Goal: Information Seeking & Learning: Learn about a topic

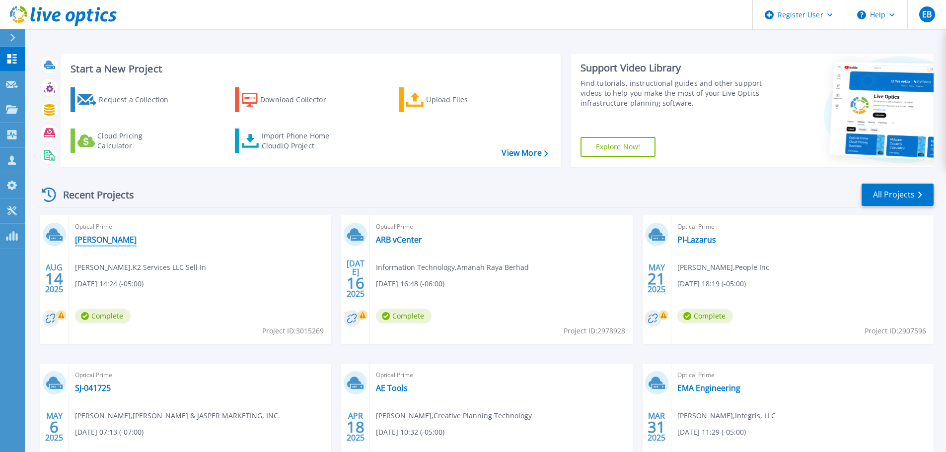
click at [87, 239] on link "[PERSON_NAME]" at bounding box center [106, 240] width 62 height 10
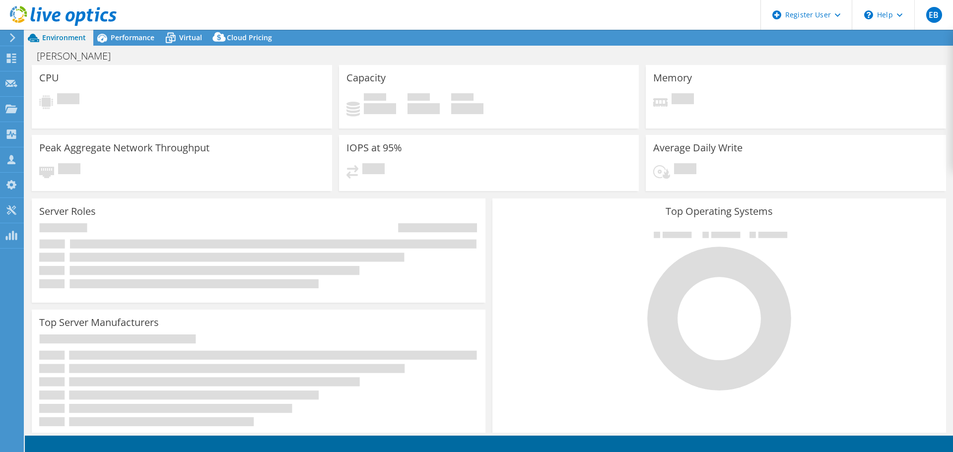
select select "USD"
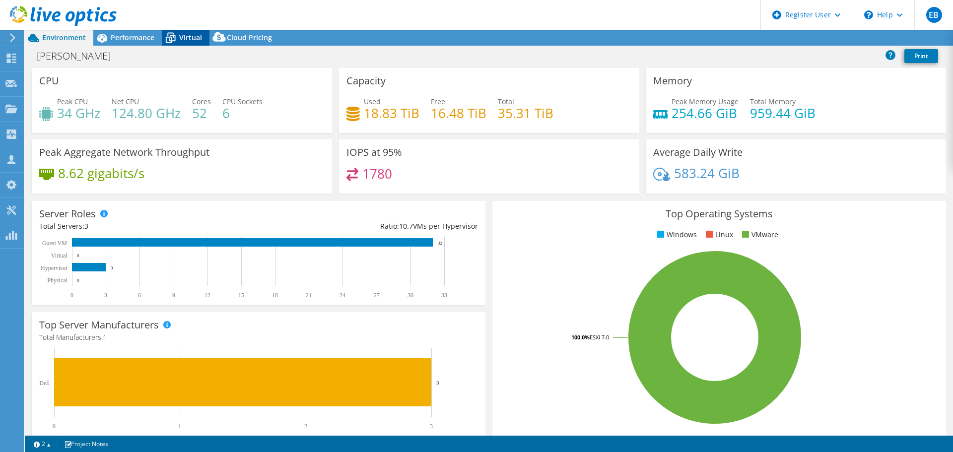
click at [185, 41] on span "Virtual" at bounding box center [190, 37] width 23 height 9
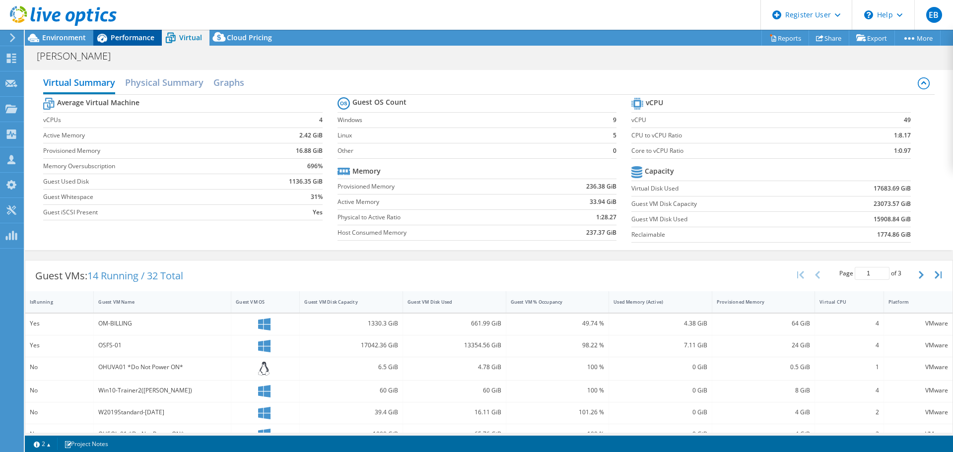
click at [116, 34] on span "Performance" at bounding box center [133, 37] width 44 height 9
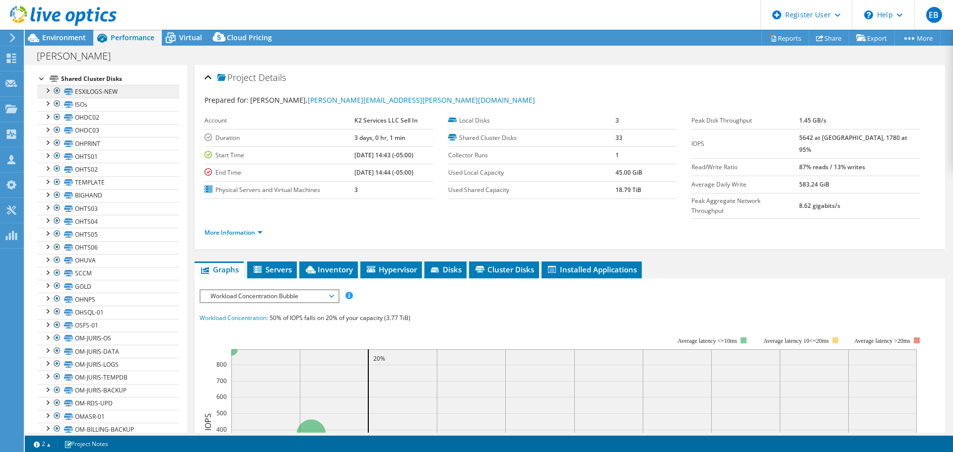
scroll to position [50, 0]
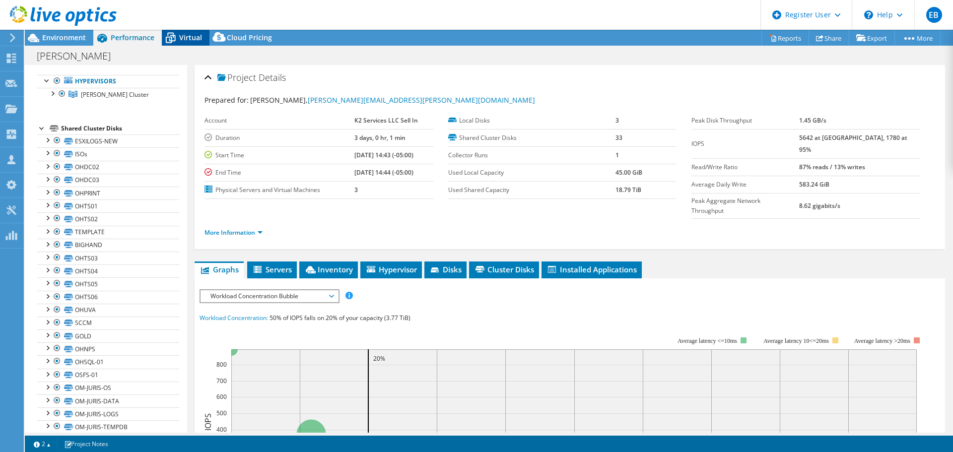
click at [182, 36] on span "Virtual" at bounding box center [190, 37] width 23 height 9
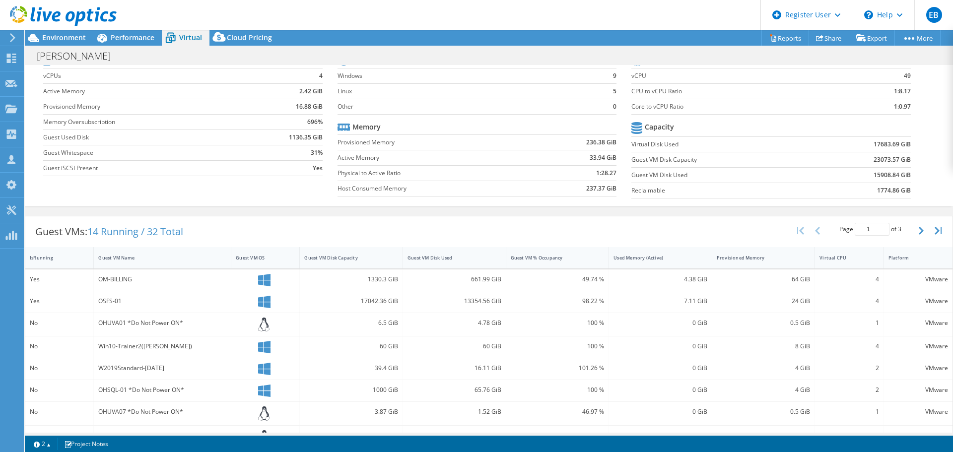
scroll to position [0, 0]
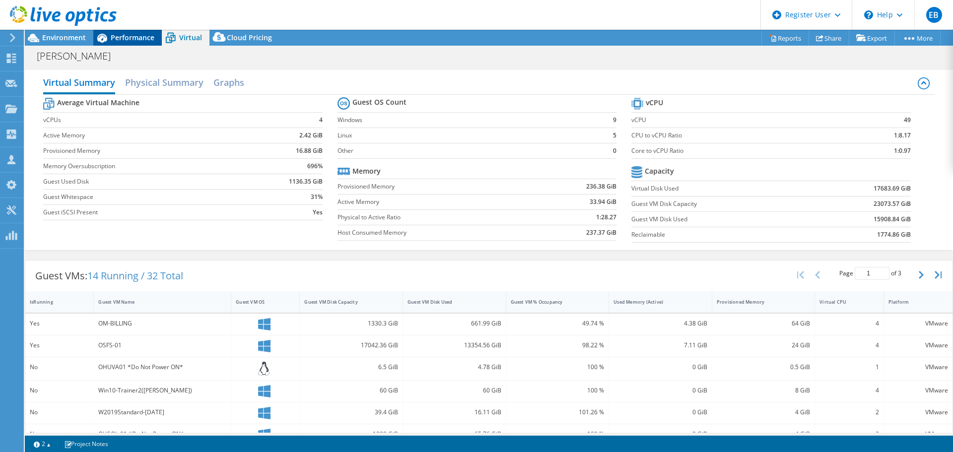
click at [132, 37] on span "Performance" at bounding box center [133, 37] width 44 height 9
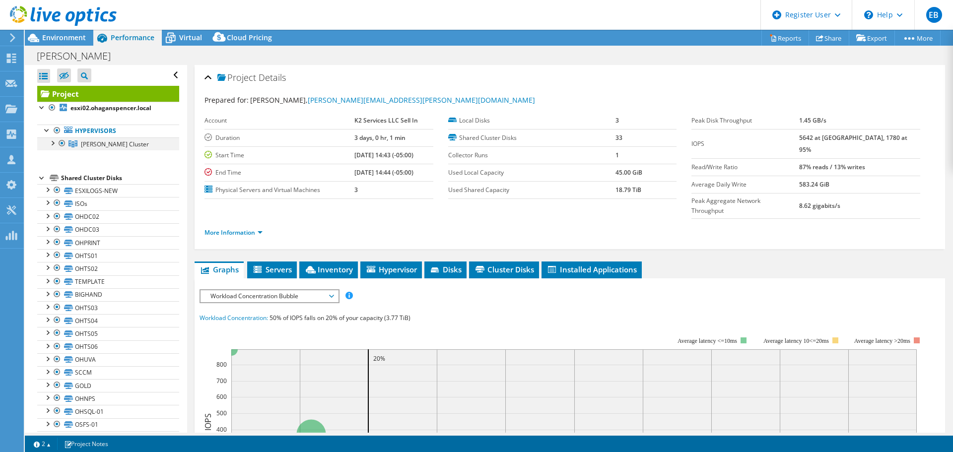
click at [52, 142] on div at bounding box center [52, 143] width 10 height 10
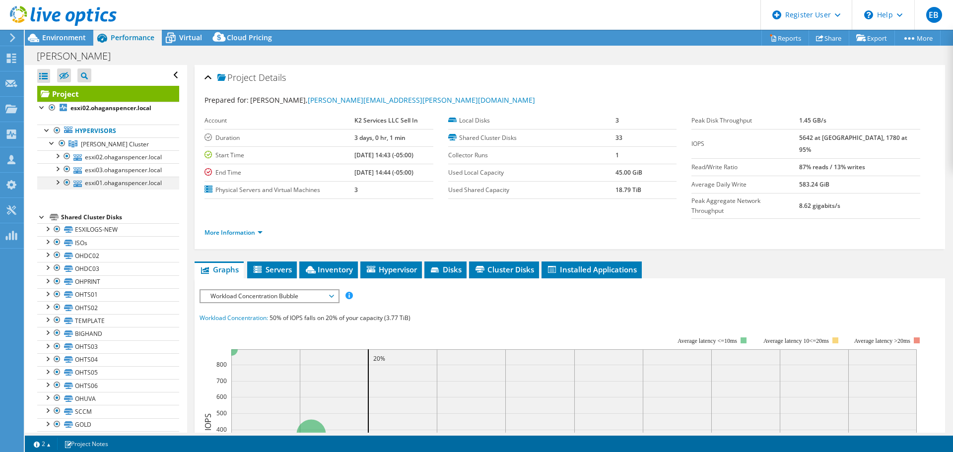
click at [54, 185] on div at bounding box center [57, 182] width 10 height 10
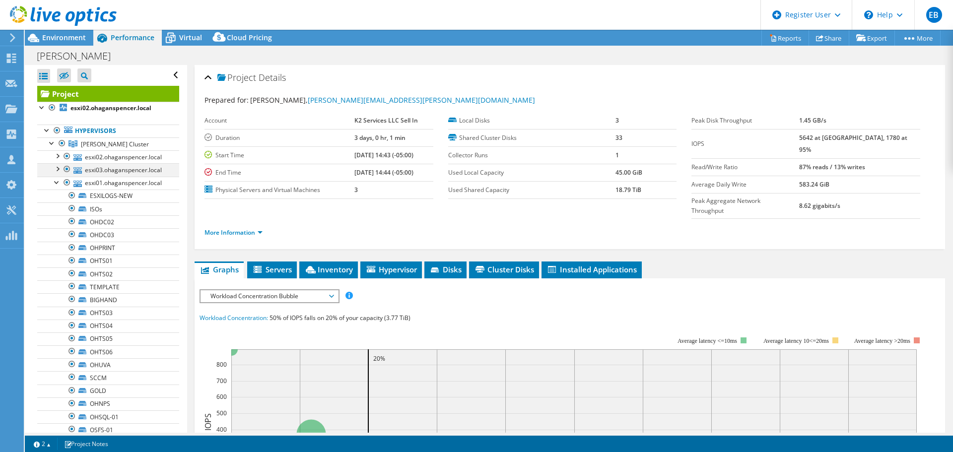
click at [54, 164] on div at bounding box center [57, 168] width 10 height 10
click at [56, 156] on div at bounding box center [57, 155] width 10 height 10
click at [175, 42] on icon at bounding box center [170, 37] width 17 height 17
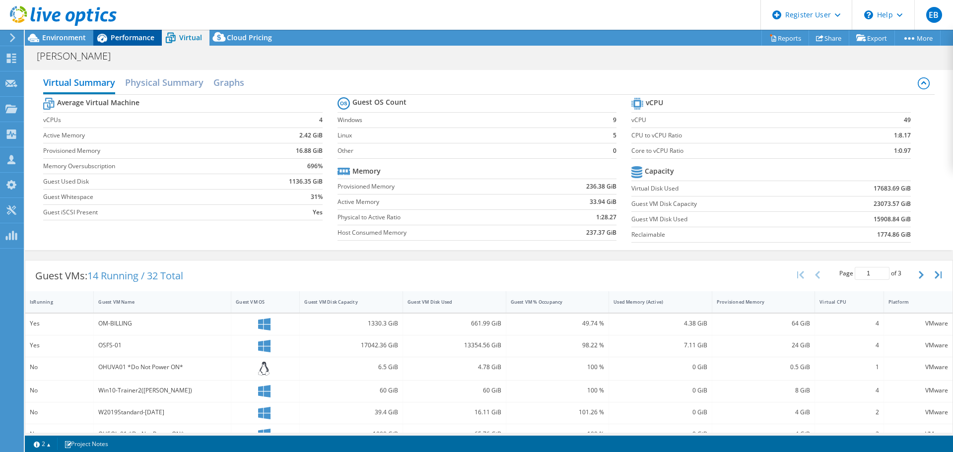
click at [128, 36] on span "Performance" at bounding box center [133, 37] width 44 height 9
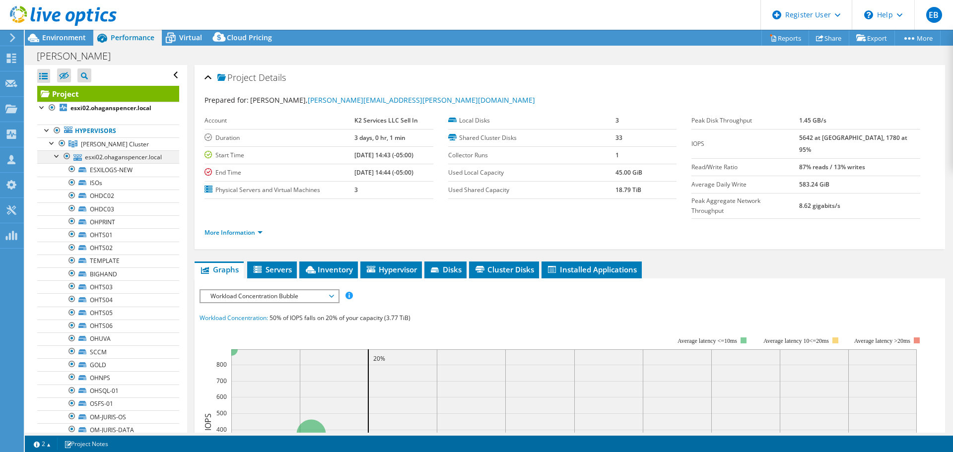
click at [56, 156] on div at bounding box center [57, 155] width 10 height 10
click at [56, 171] on div at bounding box center [57, 168] width 10 height 10
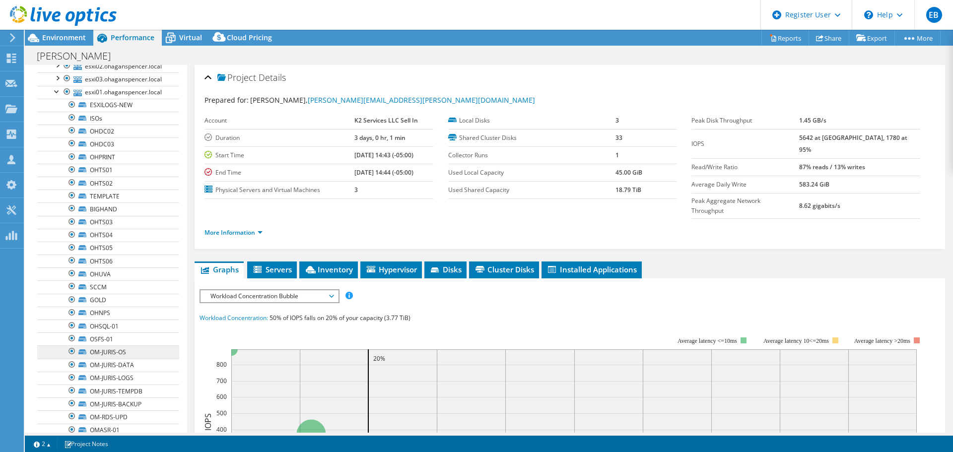
scroll to position [99, 0]
click at [169, 42] on icon at bounding box center [170, 37] width 17 height 17
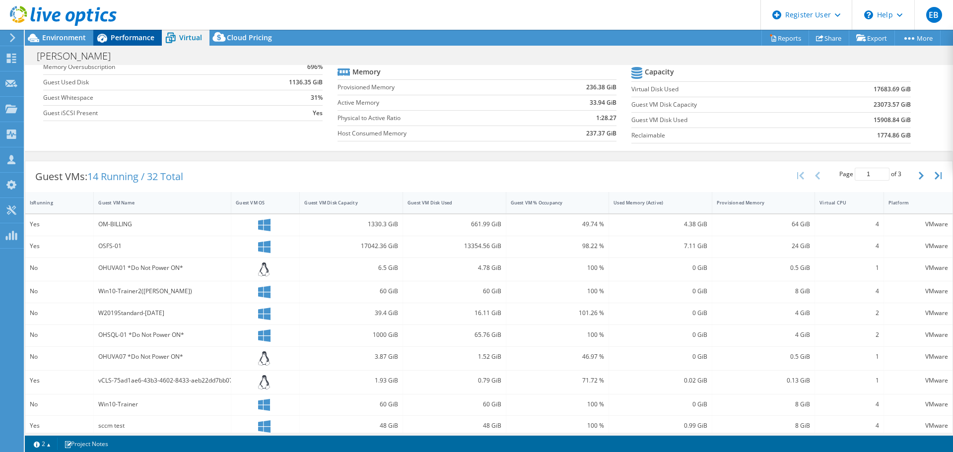
click at [111, 33] on span "Performance" at bounding box center [133, 37] width 44 height 9
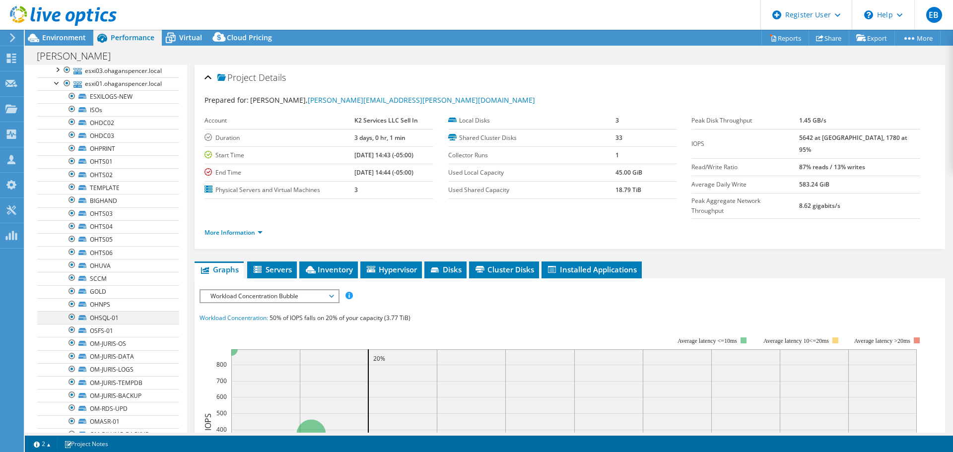
click at [71, 317] on div at bounding box center [72, 317] width 10 height 12
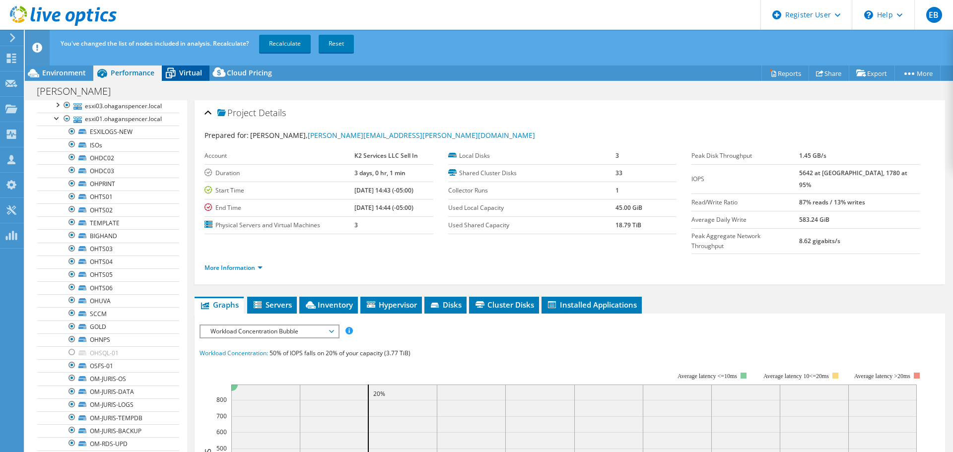
click at [190, 72] on span "Virtual" at bounding box center [190, 72] width 23 height 9
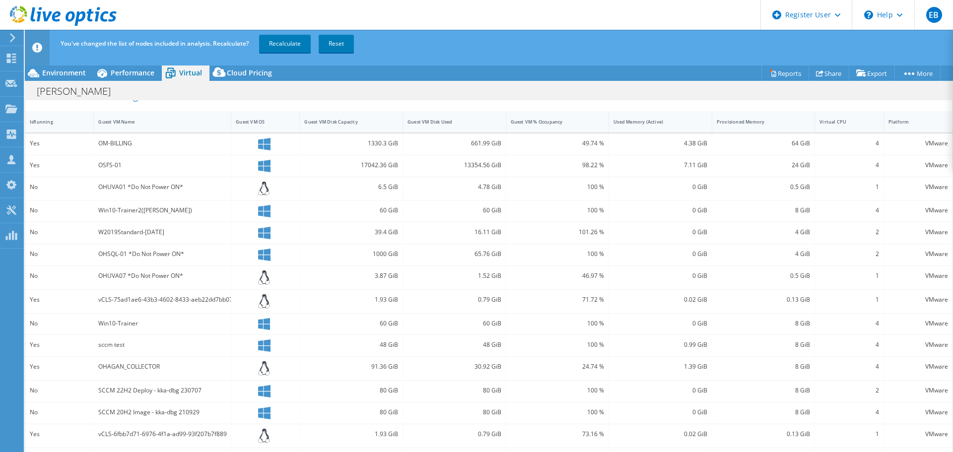
scroll to position [222, 0]
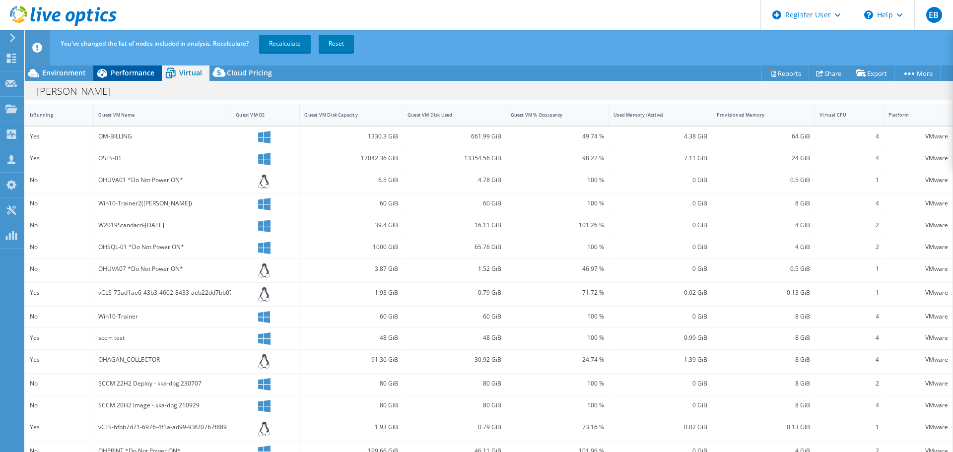
click at [138, 73] on span "Performance" at bounding box center [133, 72] width 44 height 9
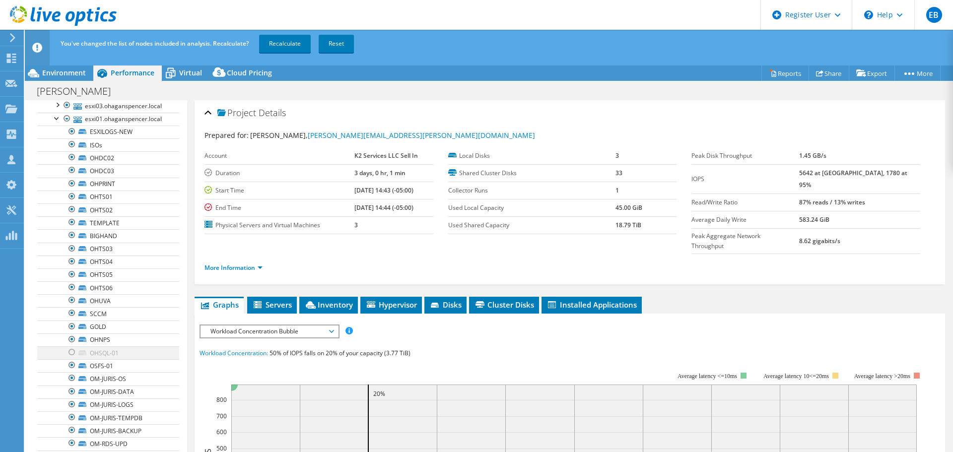
click at [71, 352] on div at bounding box center [72, 353] width 10 height 12
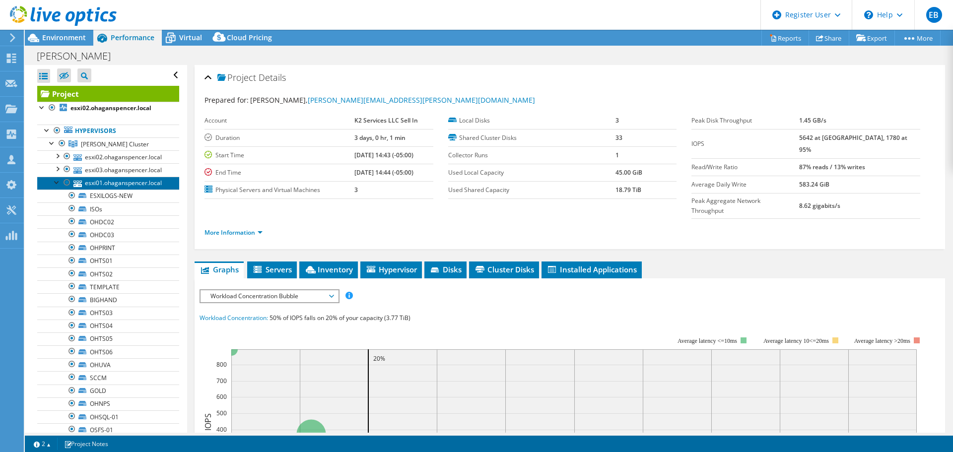
click at [49, 180] on link "esxi01.ohaganspencer.local" at bounding box center [108, 183] width 142 height 13
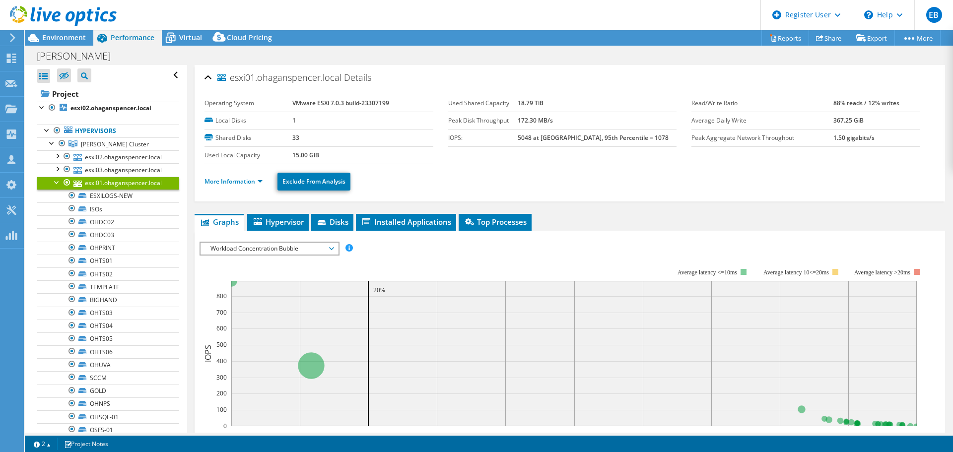
click at [55, 183] on div at bounding box center [57, 182] width 10 height 10
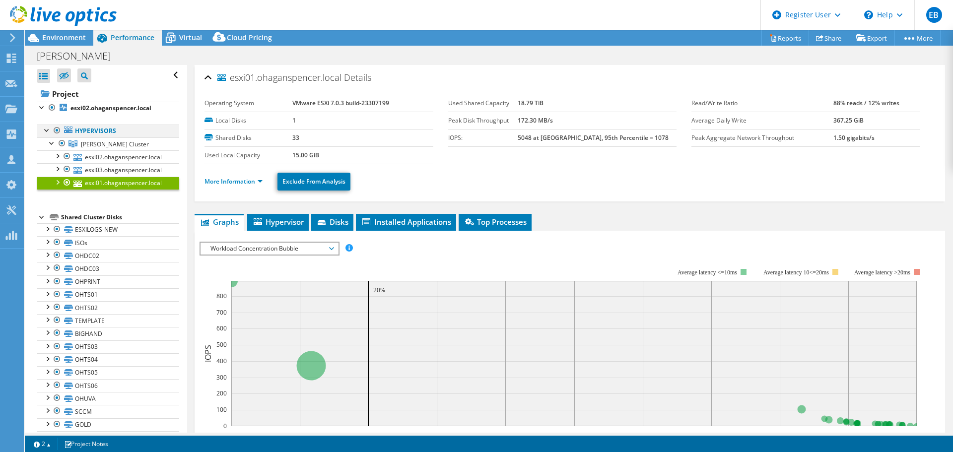
click at [45, 131] on div at bounding box center [47, 130] width 10 height 10
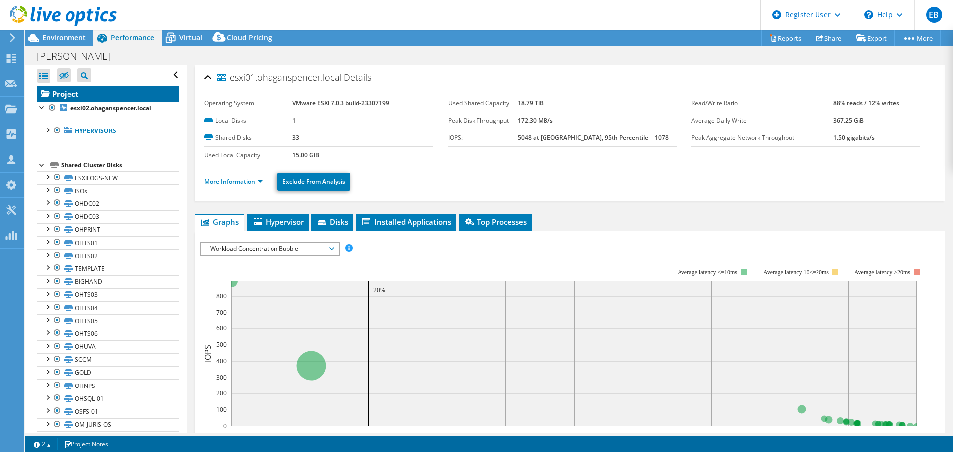
click at [67, 95] on link "Project" at bounding box center [108, 94] width 142 height 16
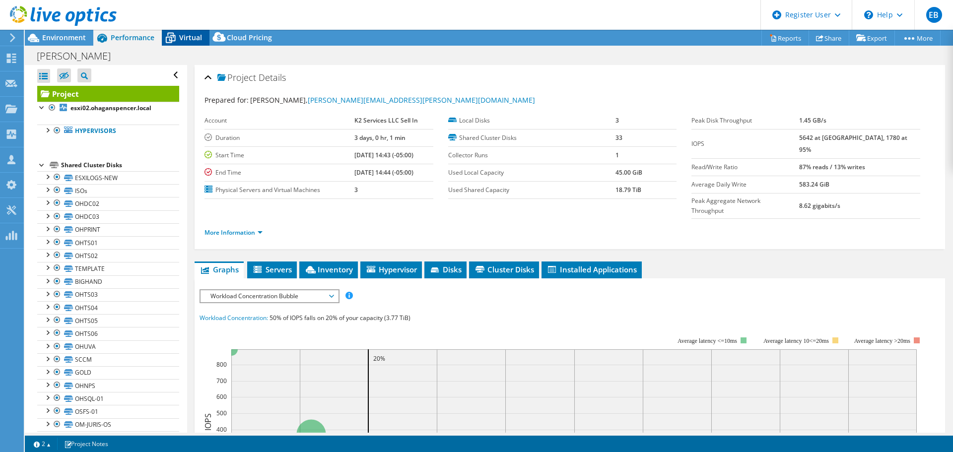
click at [186, 38] on span "Virtual" at bounding box center [190, 37] width 23 height 9
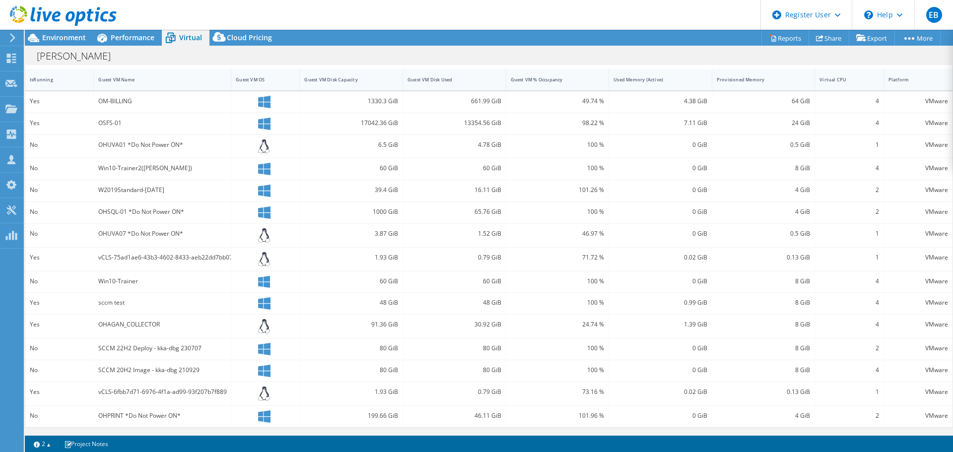
scroll to position [73, 0]
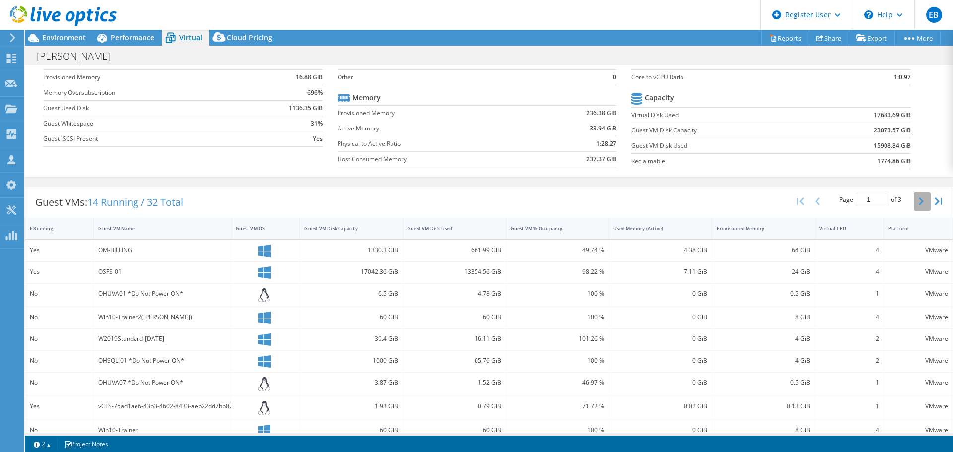
click at [914, 206] on button "button" at bounding box center [922, 201] width 17 height 19
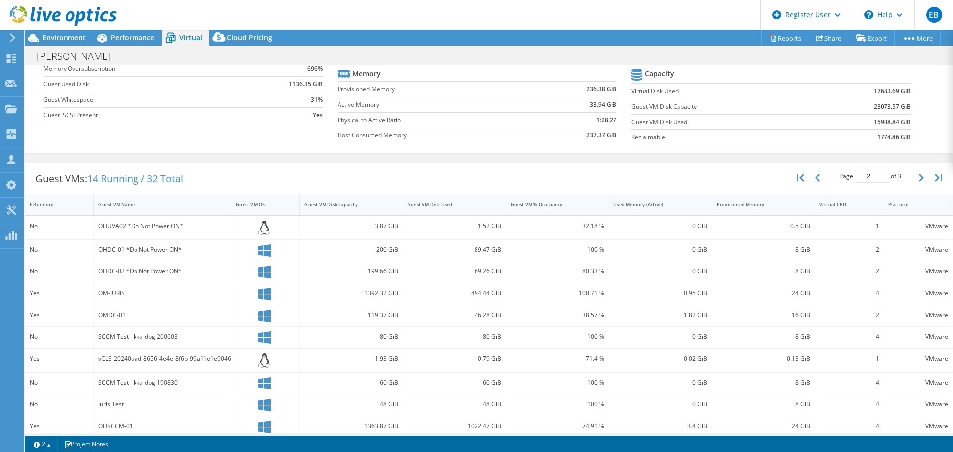
scroll to position [70, 0]
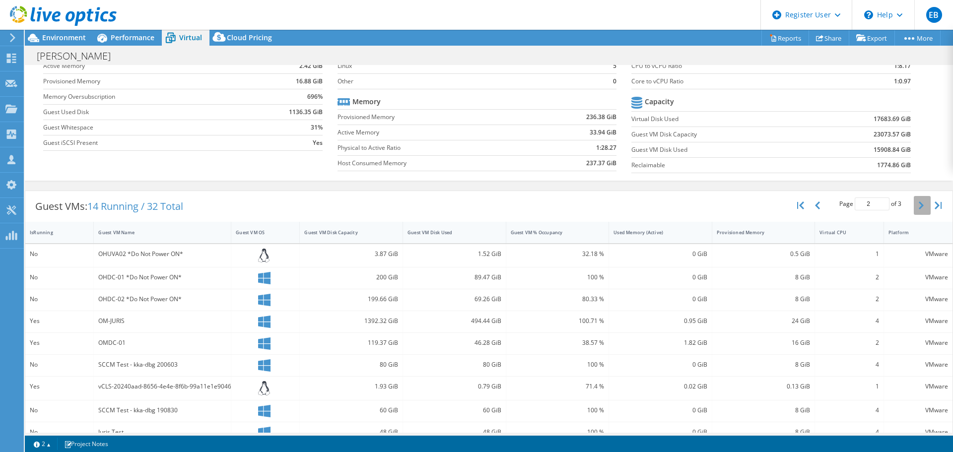
click at [919, 204] on icon "button" at bounding box center [921, 206] width 5 height 8
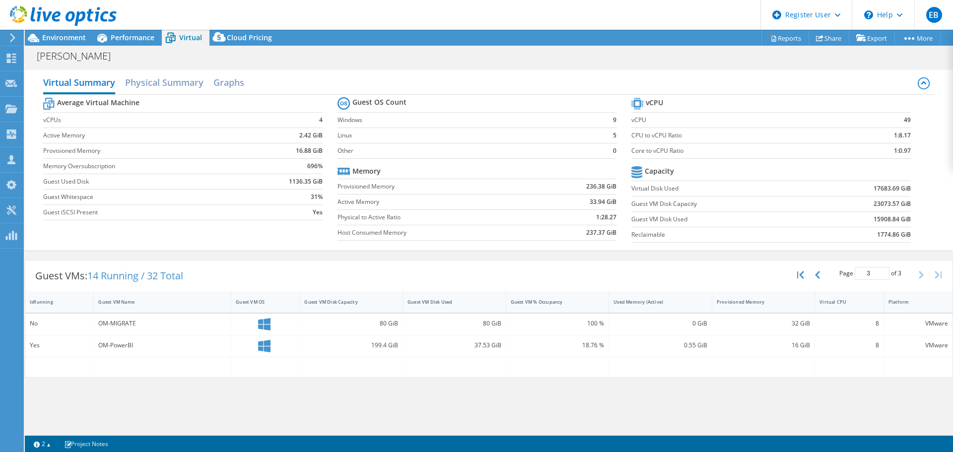
scroll to position [99, 0]
click at [67, 33] on span "Environment" at bounding box center [64, 37] width 44 height 9
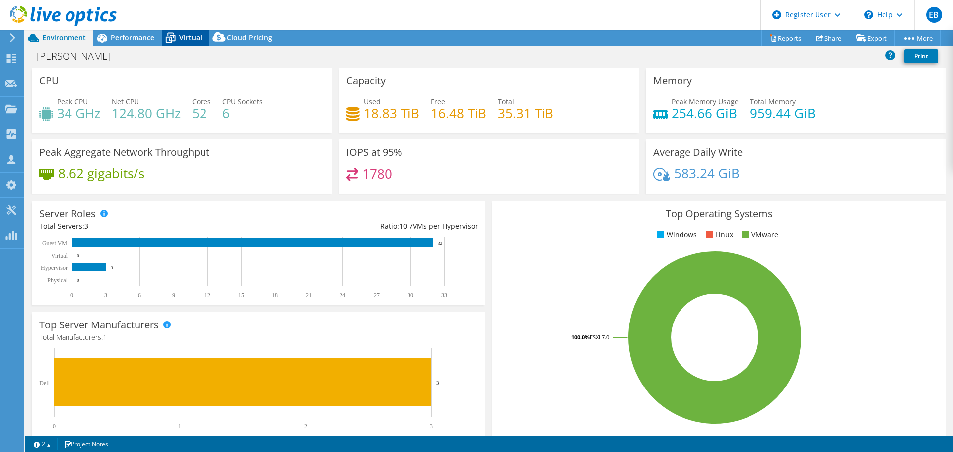
click at [185, 39] on span "Virtual" at bounding box center [190, 37] width 23 height 9
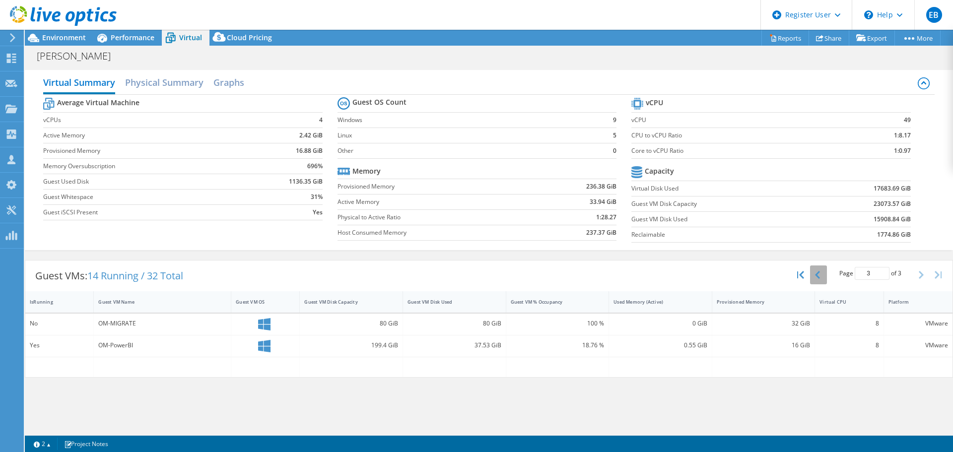
click at [819, 281] on button "button" at bounding box center [818, 275] width 17 height 19
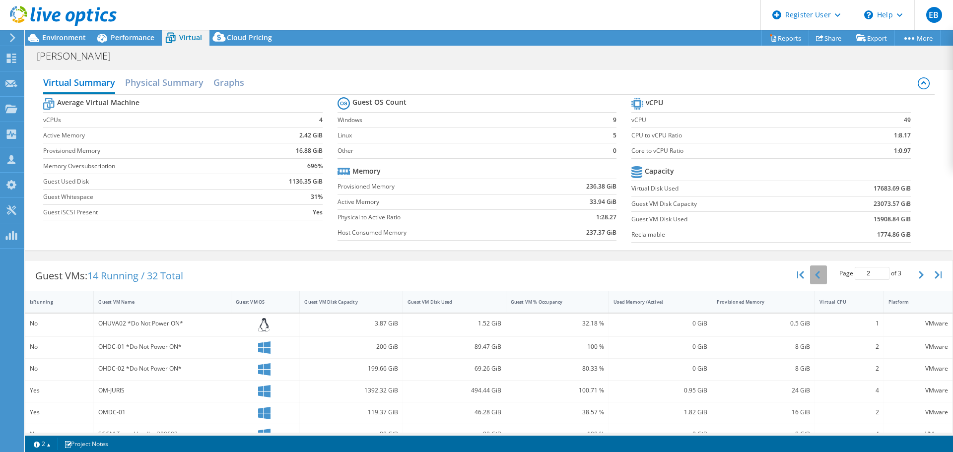
click at [816, 278] on button "button" at bounding box center [818, 275] width 17 height 19
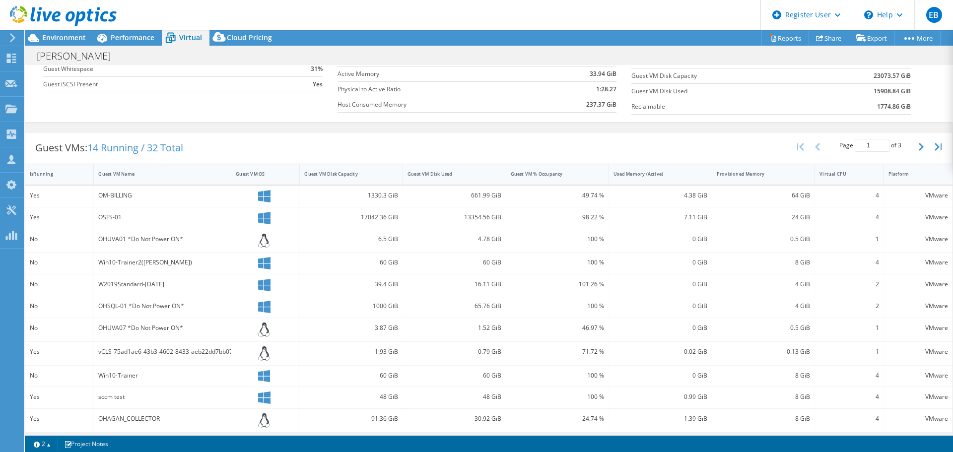
scroll to position [199, 0]
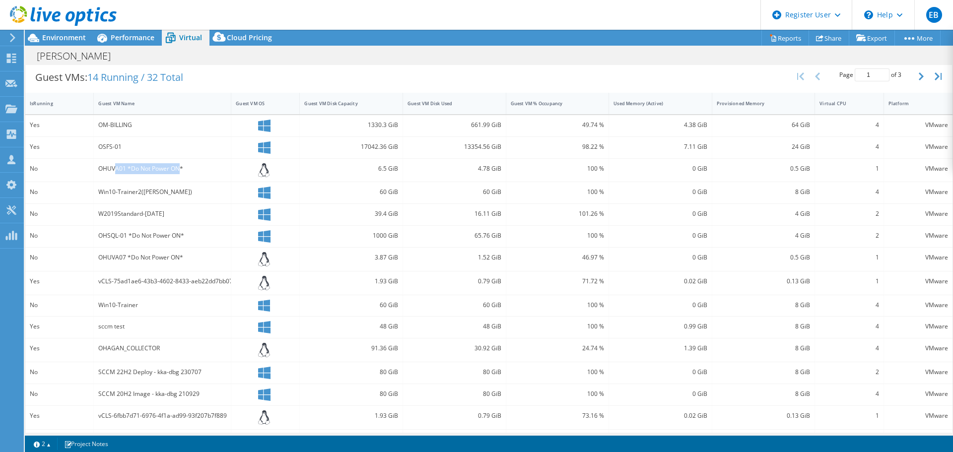
drag, startPoint x: 181, startPoint y: 171, endPoint x: 116, endPoint y: 171, distance: 65.0
click at [116, 171] on div "OHUVA01 *Do Not Power ON*" at bounding box center [162, 168] width 128 height 11
drag, startPoint x: 194, startPoint y: 236, endPoint x: 112, endPoint y: 243, distance: 81.7
click at [112, 243] on div "OHSQL-01 *Do Not Power ON*" at bounding box center [163, 236] width 138 height 21
drag, startPoint x: 200, startPoint y: 264, endPoint x: 106, endPoint y: 262, distance: 93.9
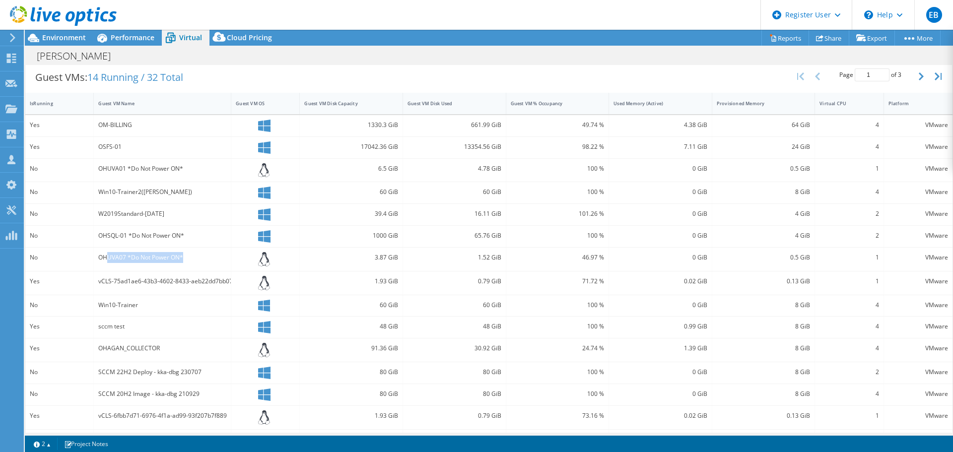
click at [106, 262] on div "OHUVA07 *Do Not Power ON*" at bounding box center [163, 259] width 138 height 23
click at [226, 278] on div "vCLS-75ad1ae6-43b3-4602-8433-aeb22dd7bb07" at bounding box center [162, 281] width 128 height 11
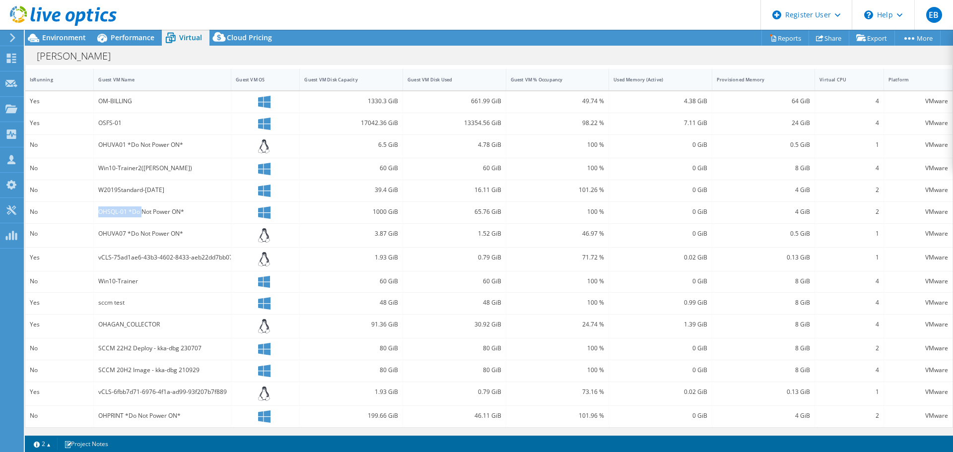
drag, startPoint x: 96, startPoint y: 213, endPoint x: 142, endPoint y: 213, distance: 45.2
click at [142, 213] on div "OHSQL-01 *Do Not Power ON*" at bounding box center [163, 212] width 138 height 21
click at [178, 218] on div "OHSQL-01 *Do Not Power ON*" at bounding box center [163, 212] width 138 height 21
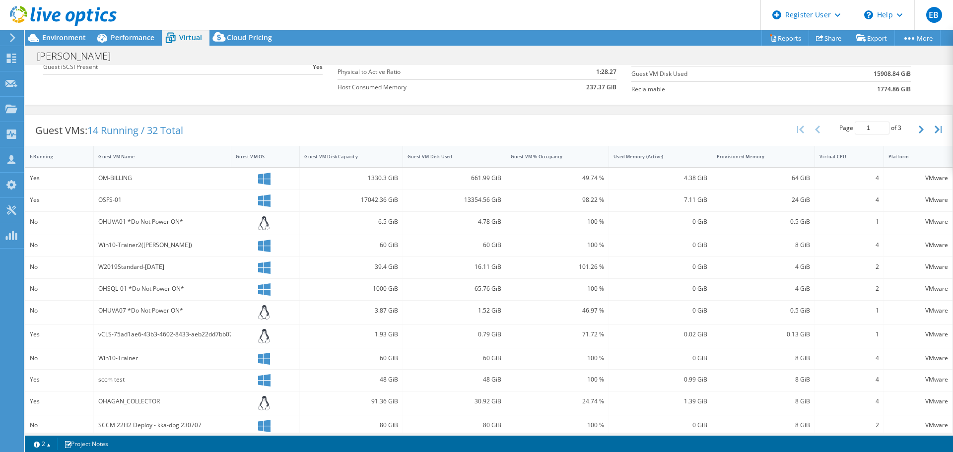
scroll to position [123, 0]
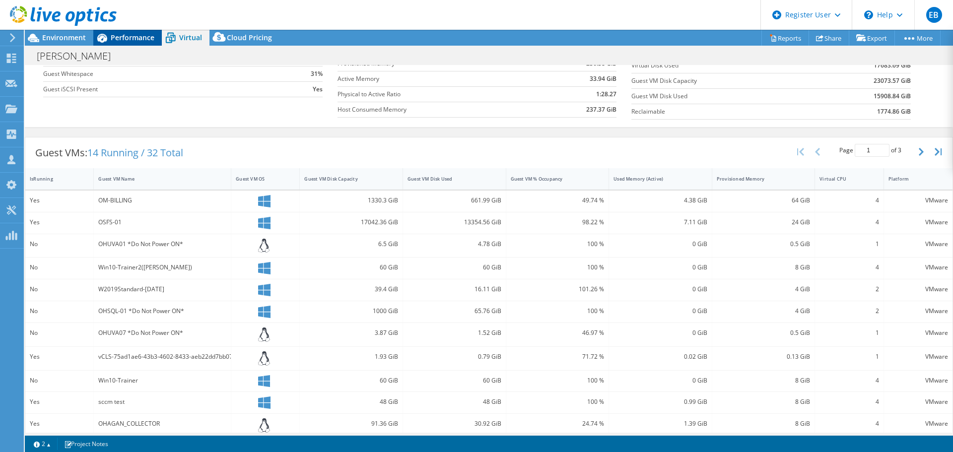
click at [133, 33] on span "Performance" at bounding box center [133, 37] width 44 height 9
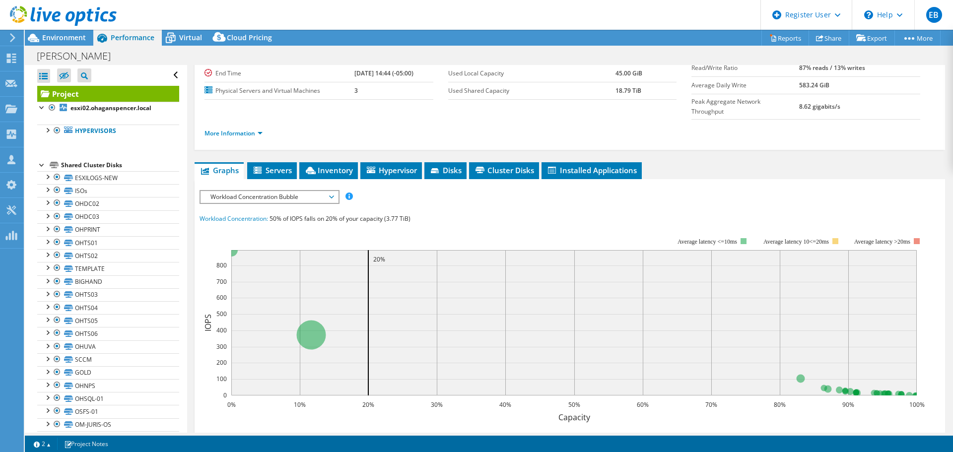
scroll to position [0, 0]
click at [49, 131] on div at bounding box center [47, 130] width 10 height 10
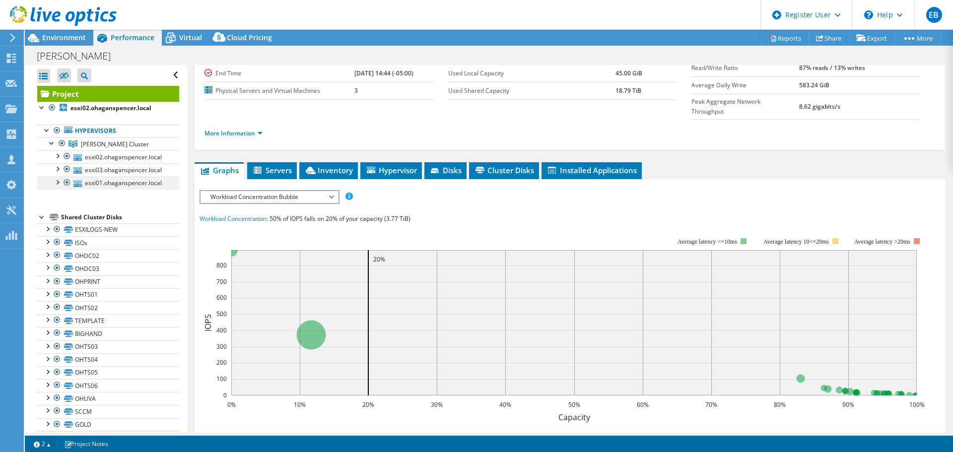
click at [58, 183] on div at bounding box center [57, 182] width 10 height 10
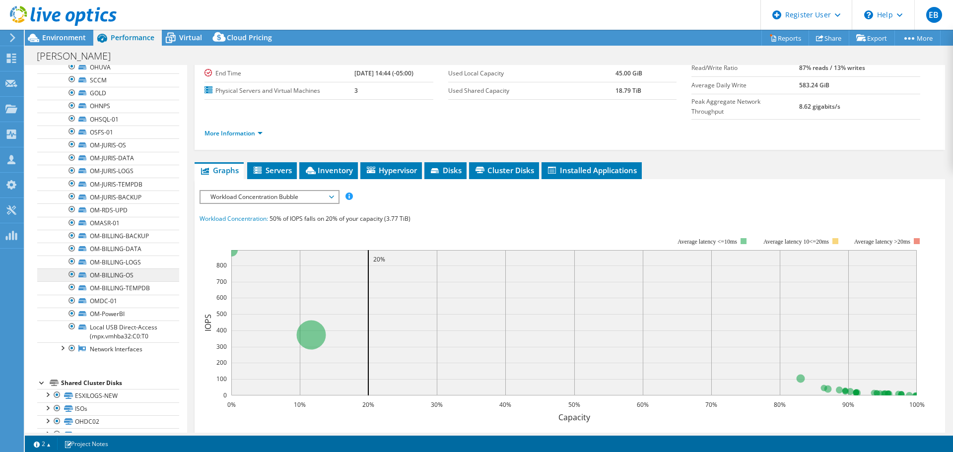
scroll to position [248, 0]
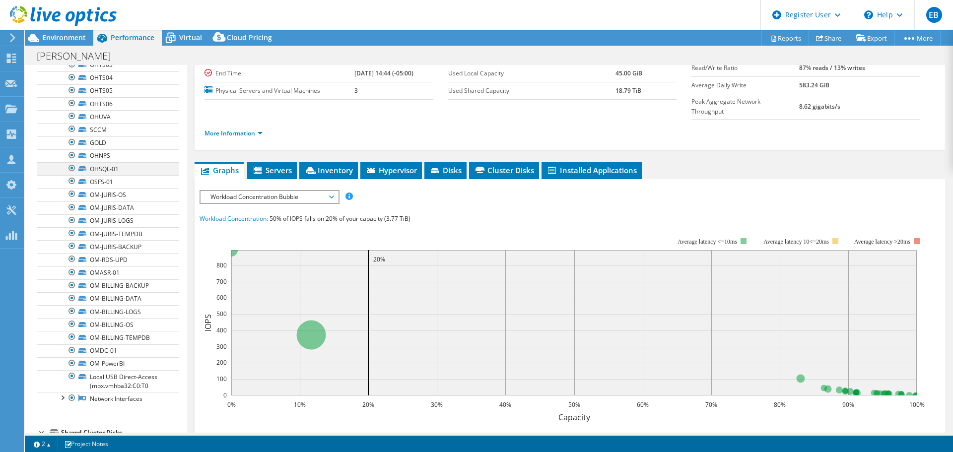
click at [71, 168] on div at bounding box center [72, 168] width 10 height 12
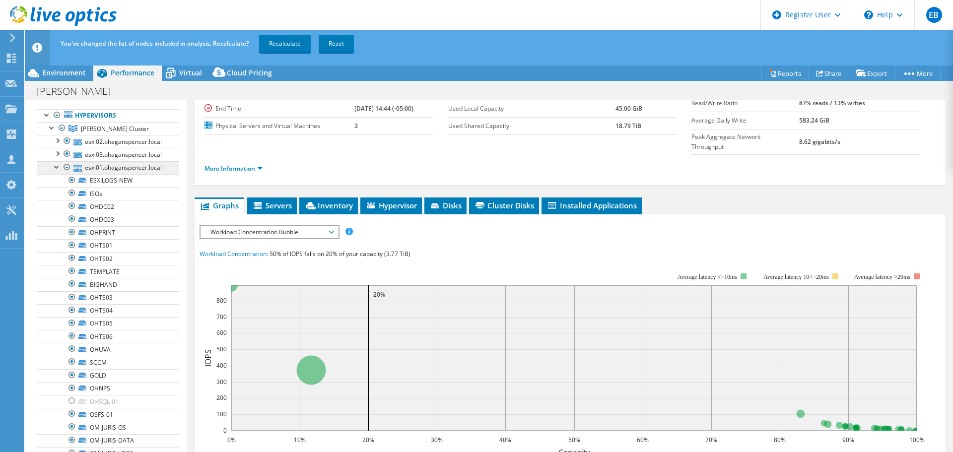
scroll to position [50, 0]
click at [191, 77] on span "Virtual" at bounding box center [190, 72] width 23 height 9
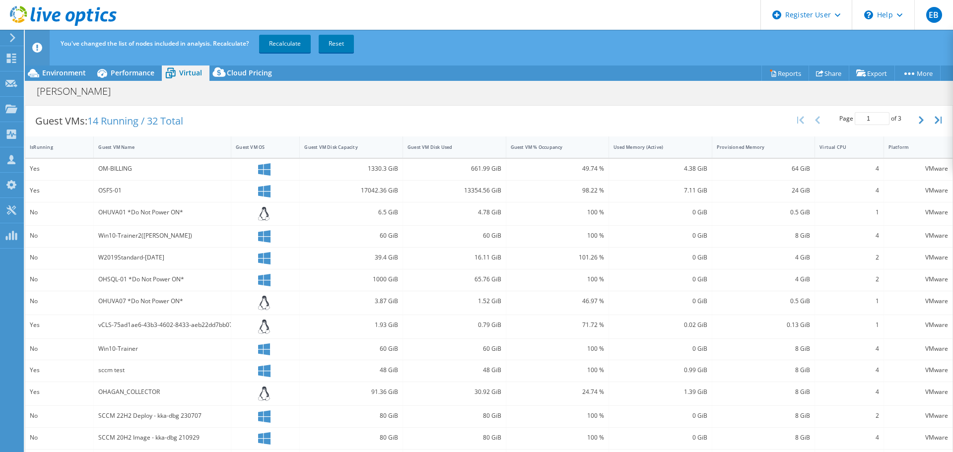
scroll to position [173, 0]
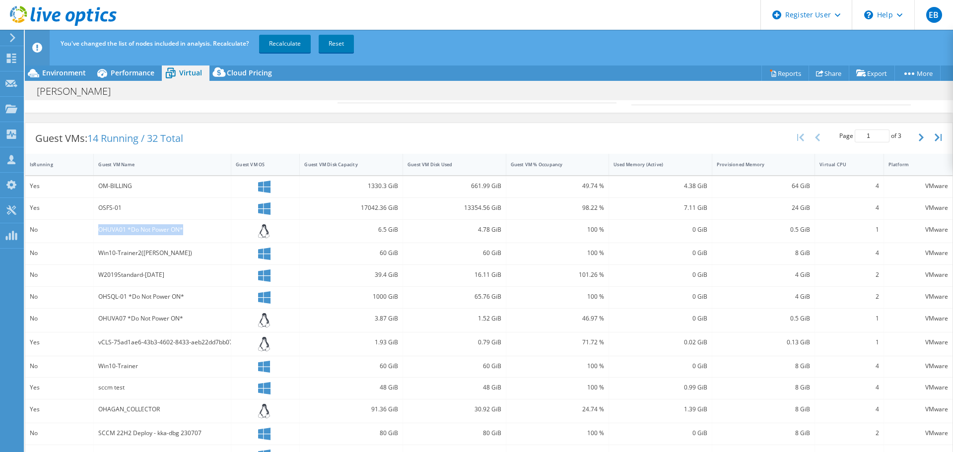
drag, startPoint x: 92, startPoint y: 229, endPoint x: 185, endPoint y: 238, distance: 93.2
click at [185, 238] on div "No OHUVA01 *Do Not Power ON* 6.5 GiB 4.78 GiB 100 % 0 GiB 0.5 GiB 1 VMware" at bounding box center [488, 231] width 927 height 23
click at [120, 72] on span "Performance" at bounding box center [133, 72] width 44 height 9
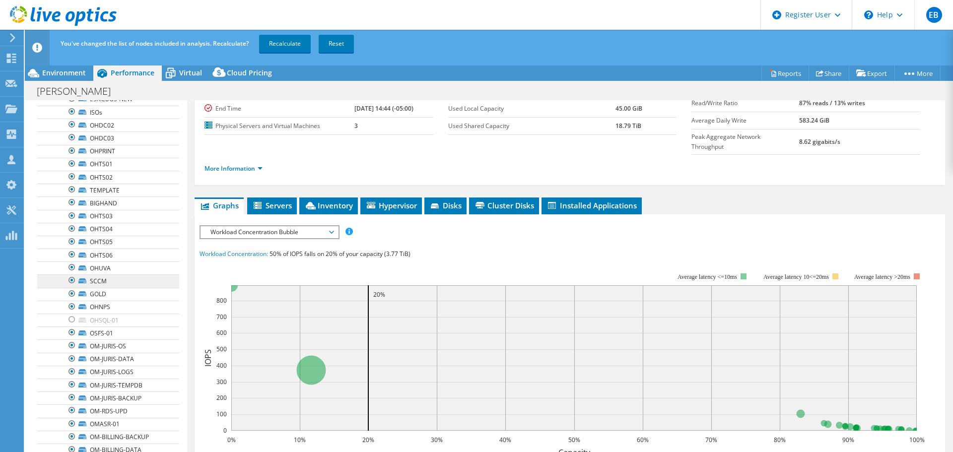
scroll to position [50, 0]
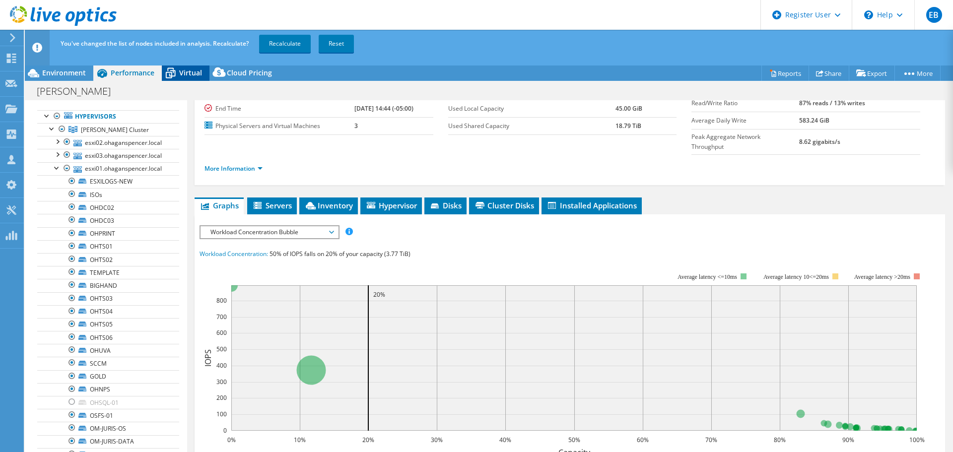
click at [183, 75] on span "Virtual" at bounding box center [190, 72] width 23 height 9
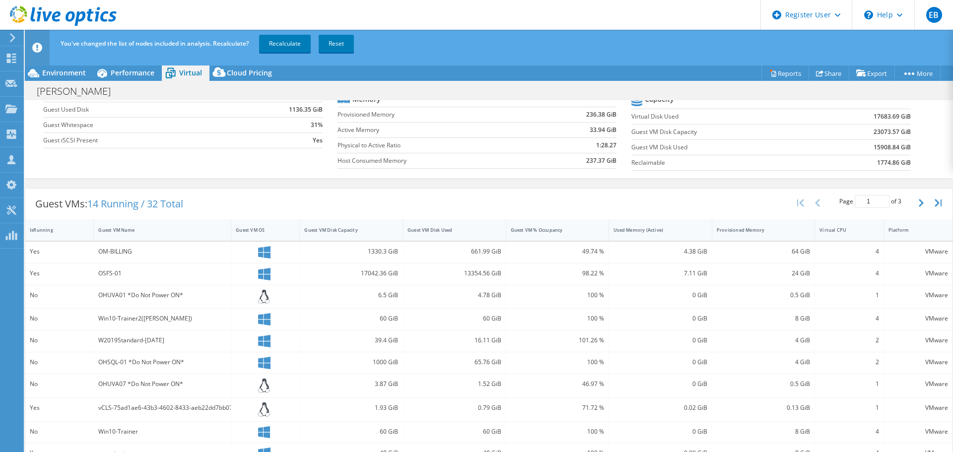
scroll to position [0, 0]
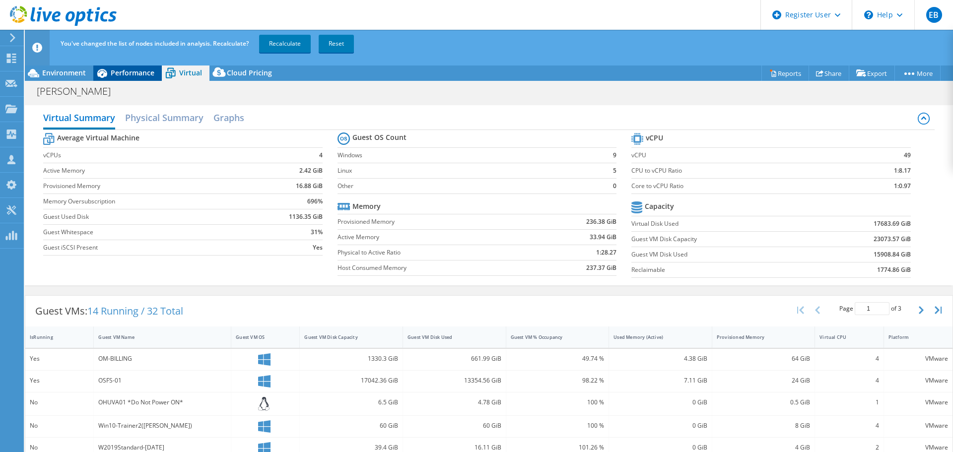
click at [132, 77] on span "Performance" at bounding box center [133, 72] width 44 height 9
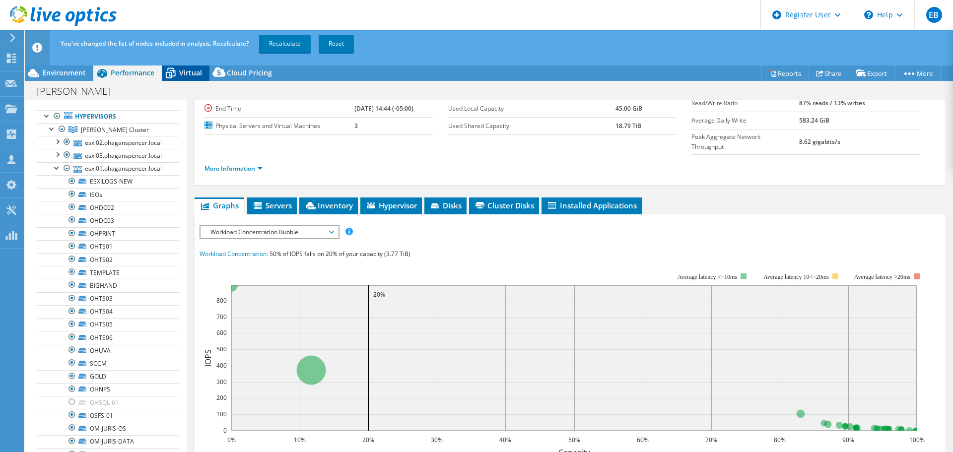
click at [180, 68] on div "Virtual" at bounding box center [186, 73] width 48 height 16
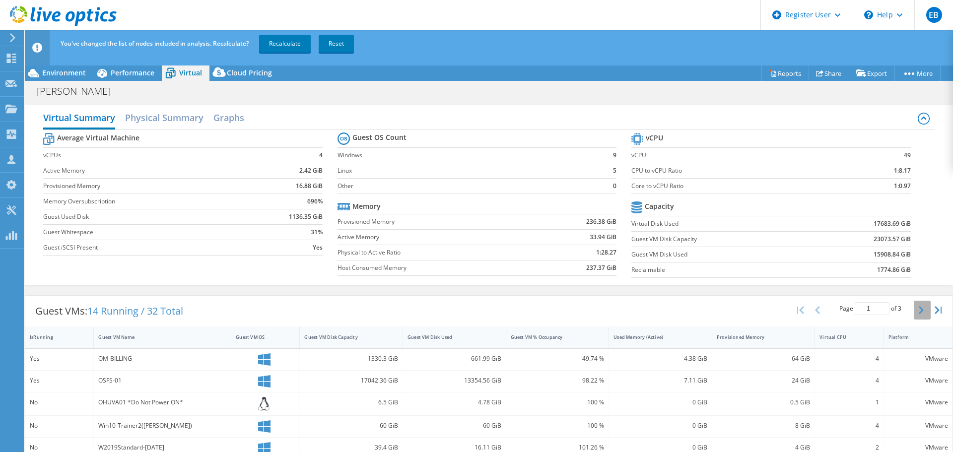
click at [914, 309] on button "button" at bounding box center [922, 310] width 17 height 19
type input "2"
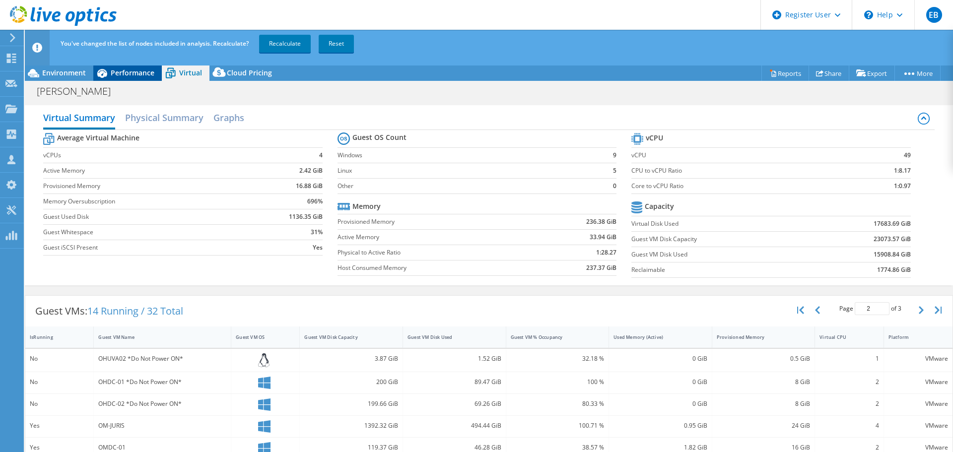
click at [128, 70] on span "Performance" at bounding box center [133, 72] width 44 height 9
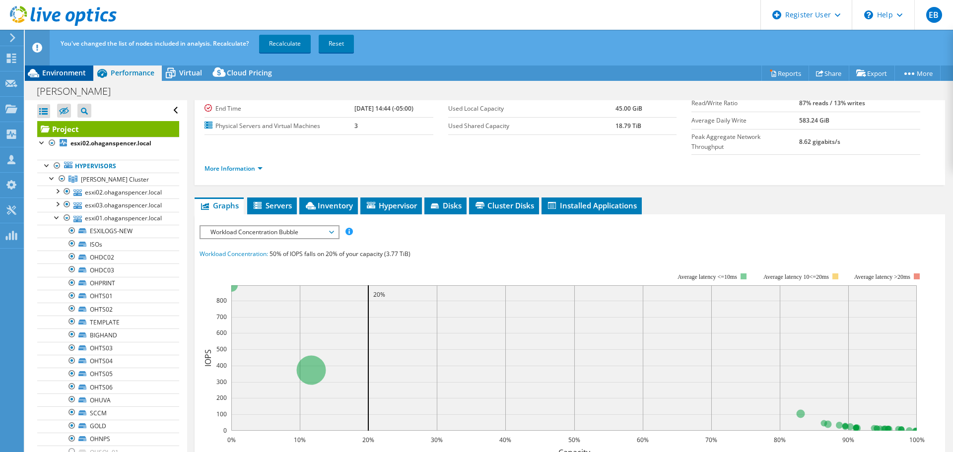
click at [55, 71] on span "Environment" at bounding box center [64, 72] width 44 height 9
